Goal: Use online tool/utility: Use online tool/utility

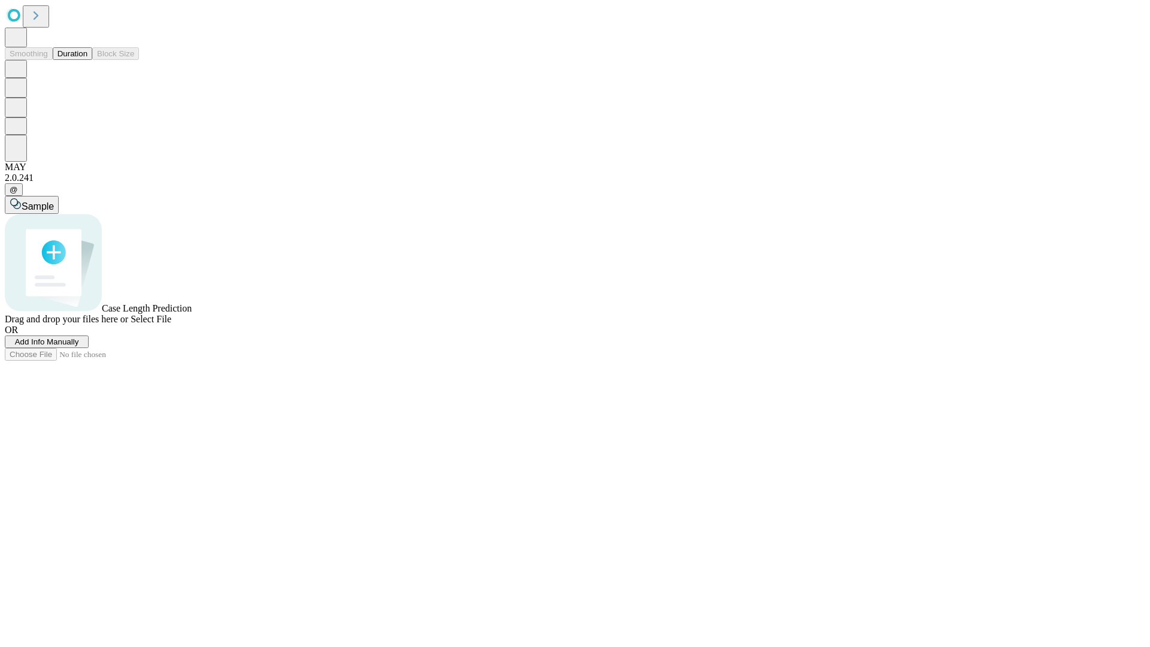
click at [87, 60] on button "Duration" at bounding box center [73, 53] width 40 height 13
click at [171, 324] on span "Select File" at bounding box center [151, 319] width 41 height 10
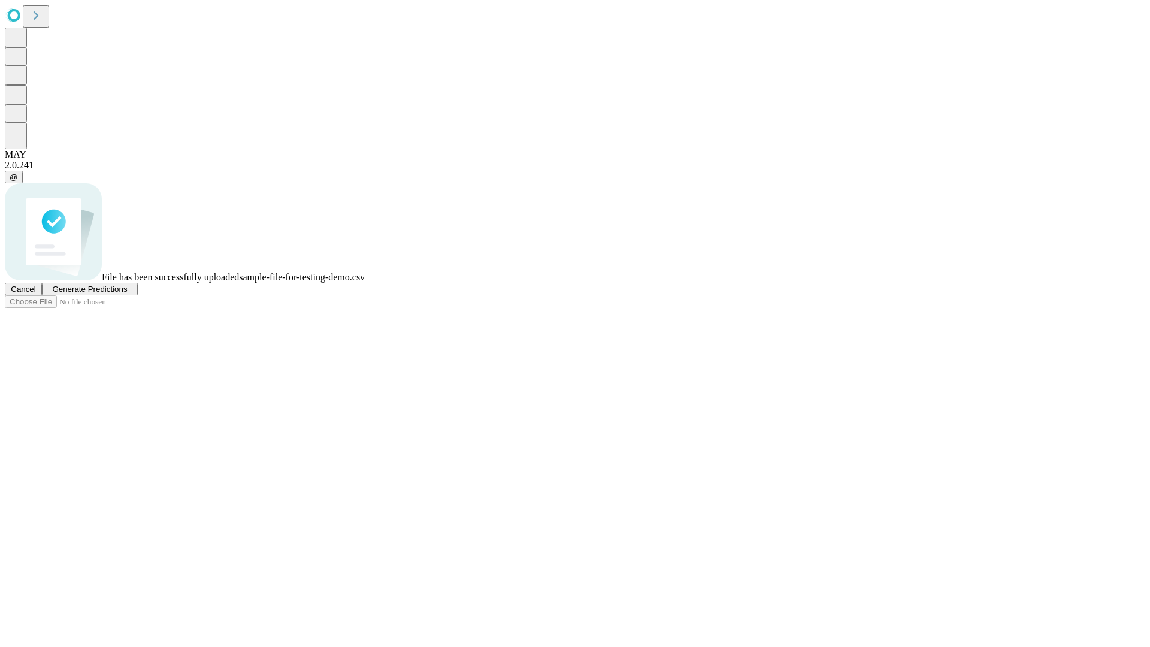
click at [127, 293] on span "Generate Predictions" at bounding box center [89, 288] width 75 height 9
